Goal: Check status

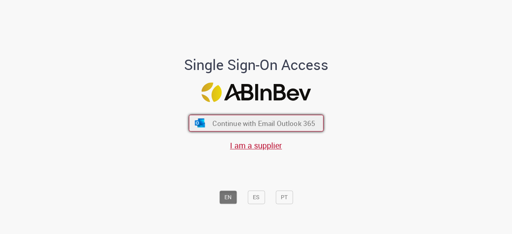
click at [235, 117] on button "Continue with Email Outlook 365" at bounding box center [256, 123] width 135 height 17
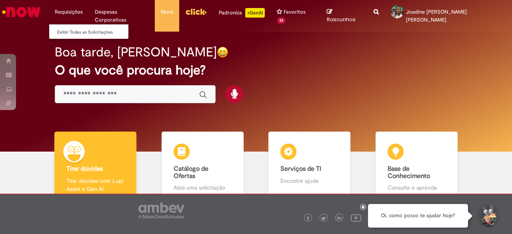
click at [72, 14] on li "Requisições Exibir Todas as Solicitações" at bounding box center [69, 12] width 40 height 24
click at [69, 31] on link "Exibir Todas as Solicitações" at bounding box center [93, 32] width 88 height 9
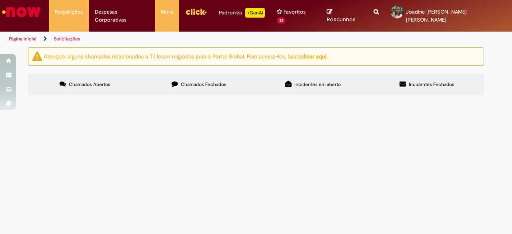
click at [216, 74] on label "Chamados Fechados" at bounding box center [199, 85] width 114 height 22
click at [426, 81] on span "Incidentes Fechados" at bounding box center [432, 84] width 46 height 6
